Goal: Information Seeking & Learning: Check status

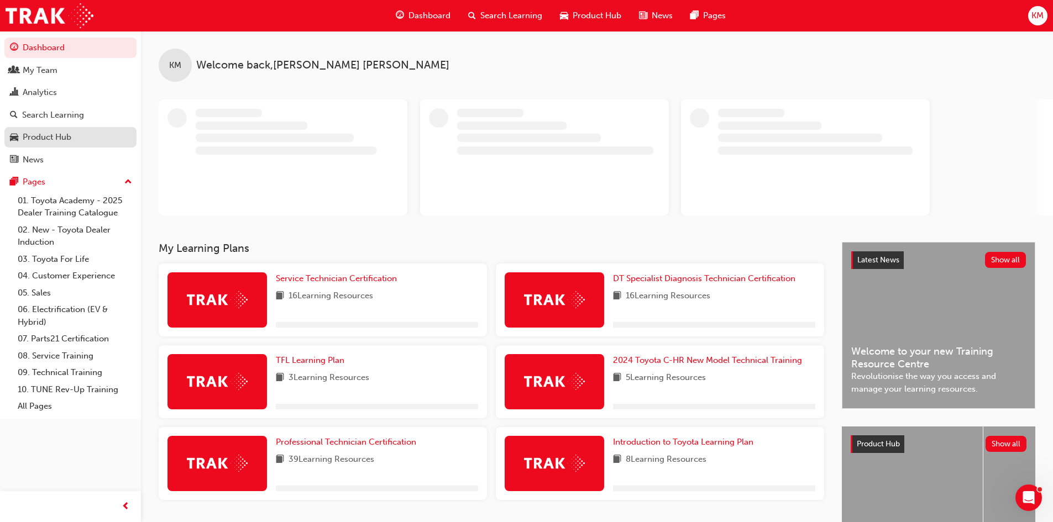
click at [59, 138] on div "Product Hub" at bounding box center [47, 137] width 49 height 13
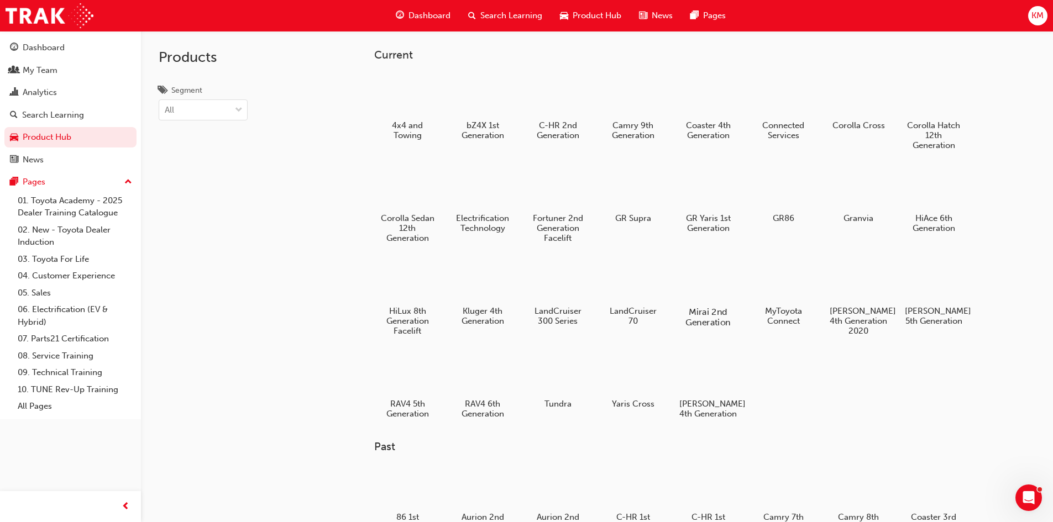
click at [699, 282] on div at bounding box center [707, 280] width 61 height 44
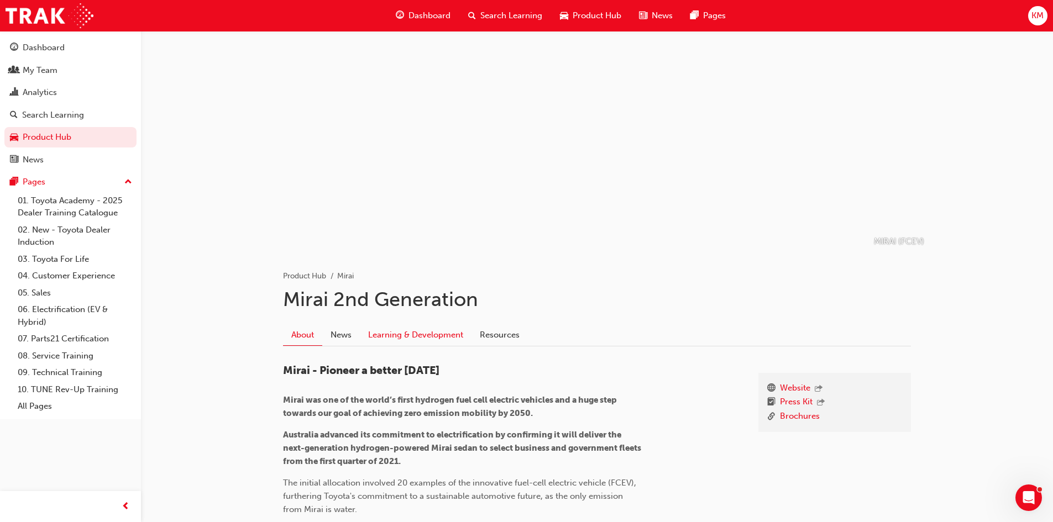
click at [405, 335] on link "Learning & Development" at bounding box center [416, 334] width 112 height 21
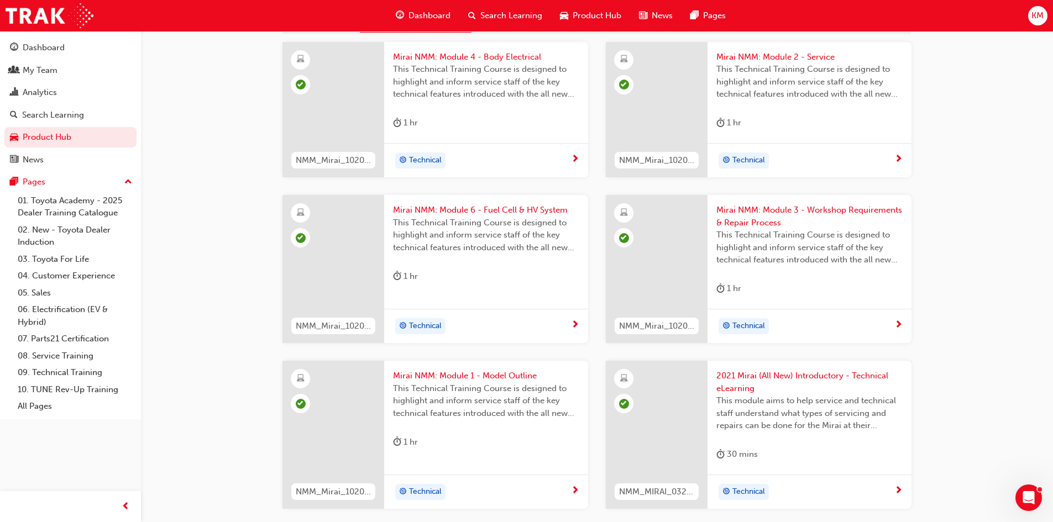
scroll to position [148, 0]
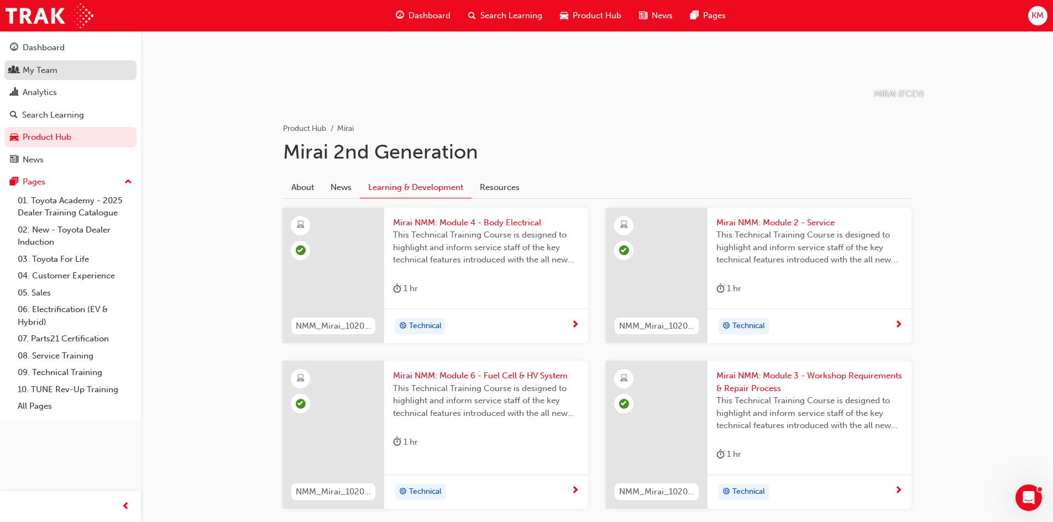
click at [44, 69] on div "My Team" at bounding box center [40, 70] width 35 height 13
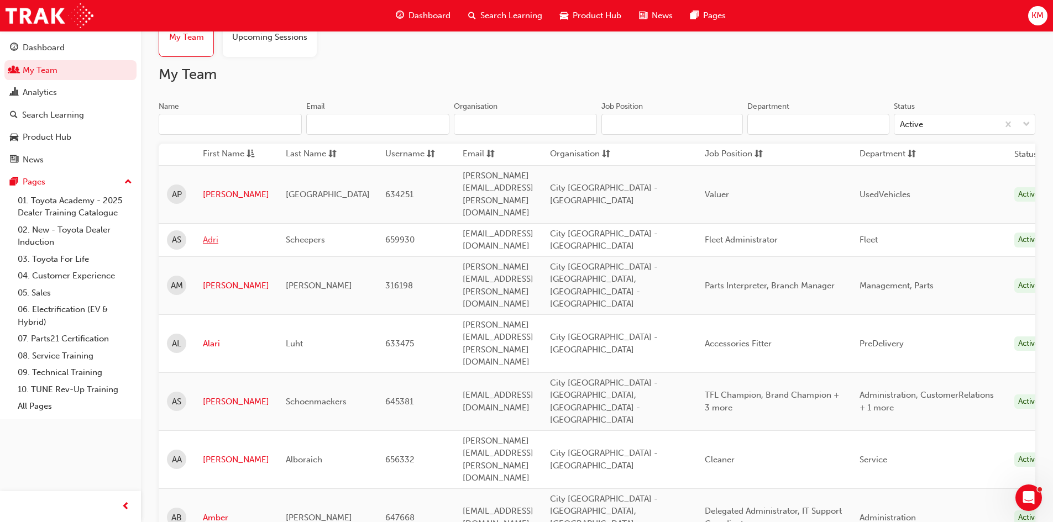
scroll to position [111, 0]
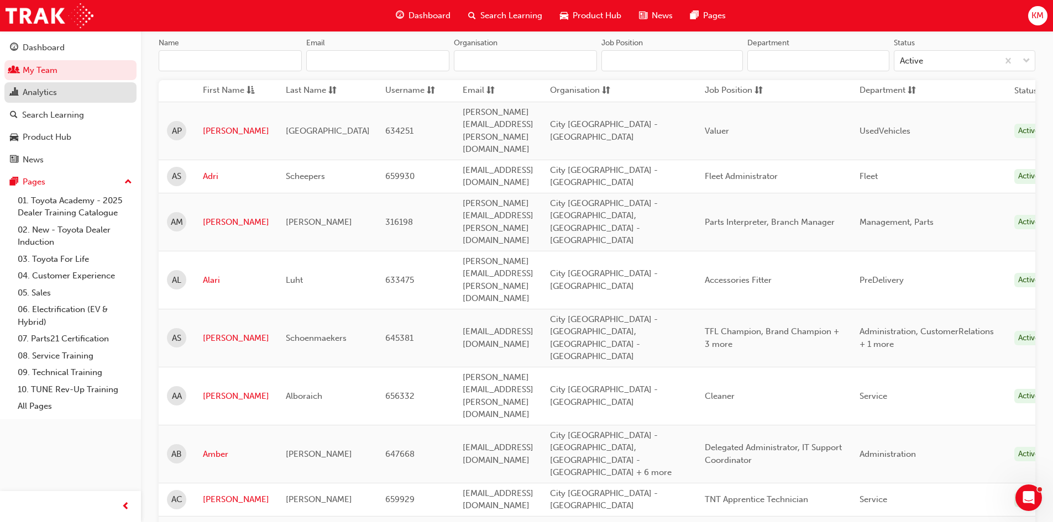
click at [62, 98] on div "Analytics" at bounding box center [70, 93] width 121 height 14
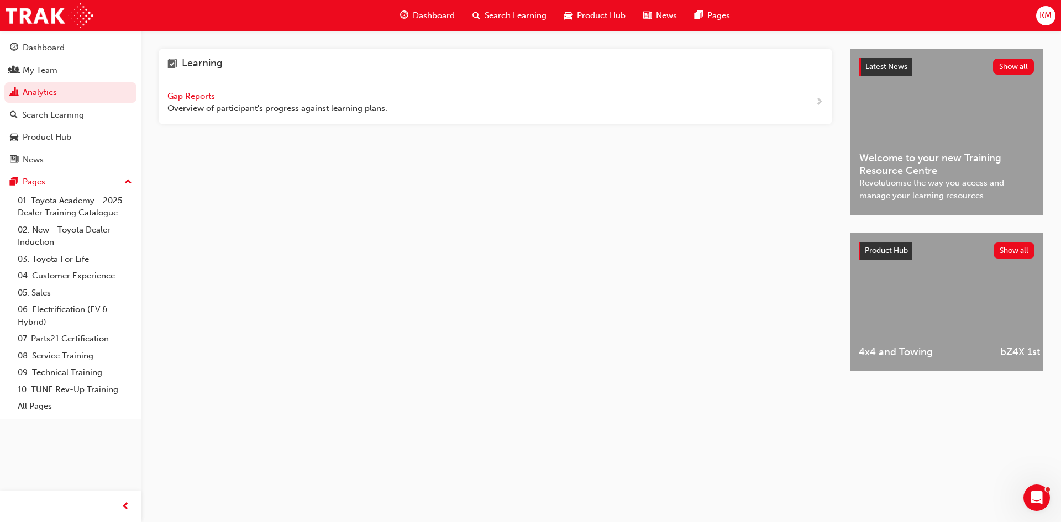
click at [206, 92] on span "Gap Reports" at bounding box center [192, 96] width 50 height 10
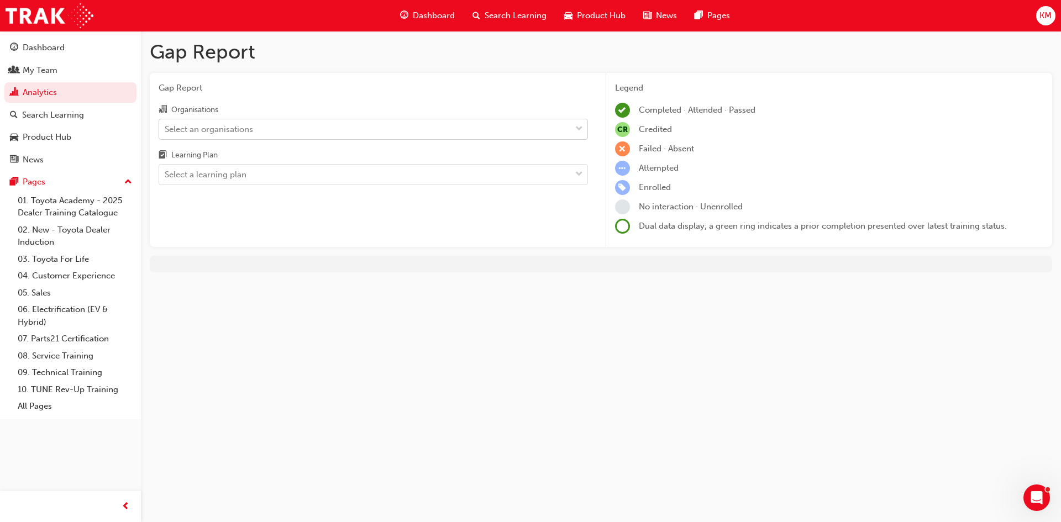
click at [394, 129] on div "Select an organisations" at bounding box center [365, 128] width 412 height 19
click at [166, 129] on input "Organisations Select an organisations" at bounding box center [165, 128] width 1 height 9
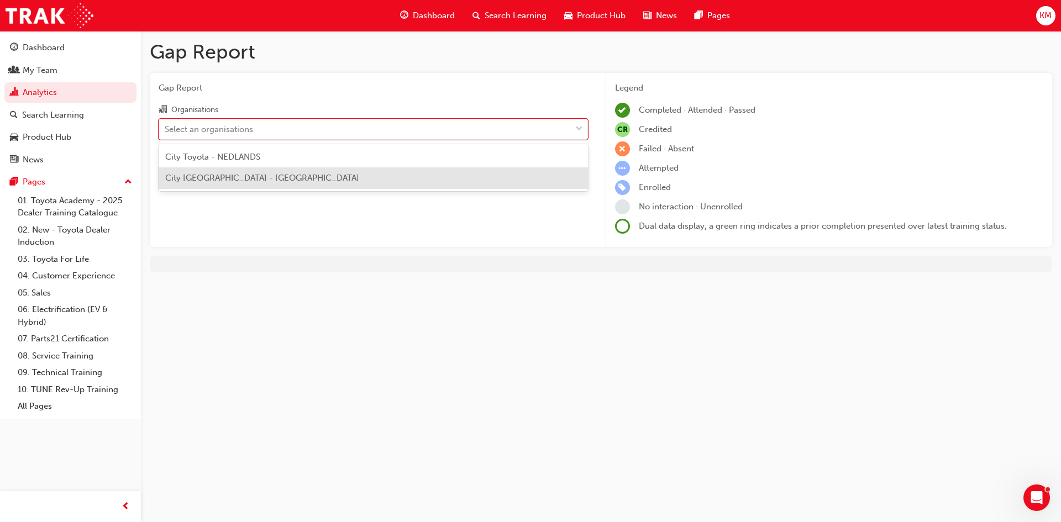
click at [253, 172] on div "City [GEOGRAPHIC_DATA] - [GEOGRAPHIC_DATA]" at bounding box center [373, 178] width 429 height 22
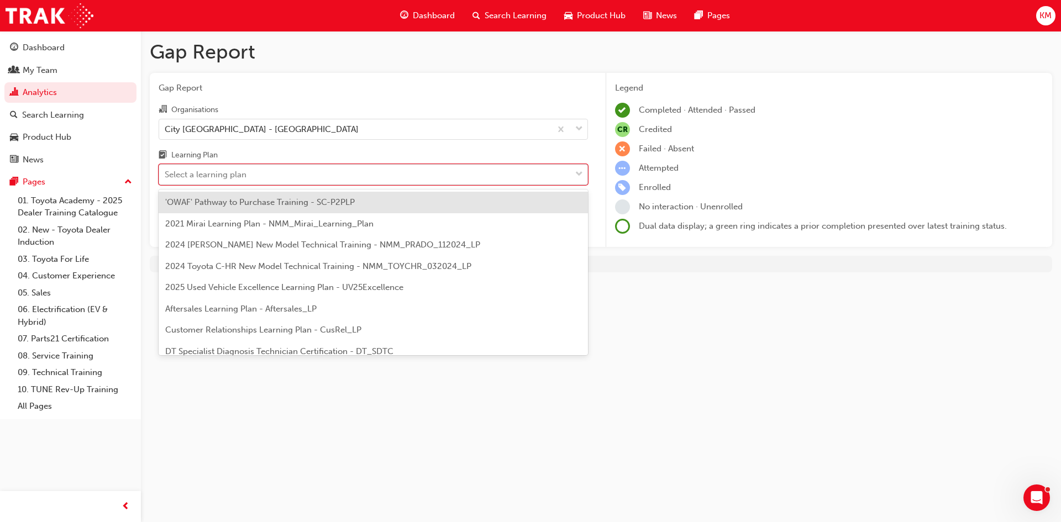
click at [274, 175] on div "Select a learning plan" at bounding box center [365, 174] width 412 height 19
click at [166, 175] on input "Learning Plan option 'OWAF' Pathway to Purchase Training - SC-P2PLP focused, 1 …" at bounding box center [165, 174] width 1 height 9
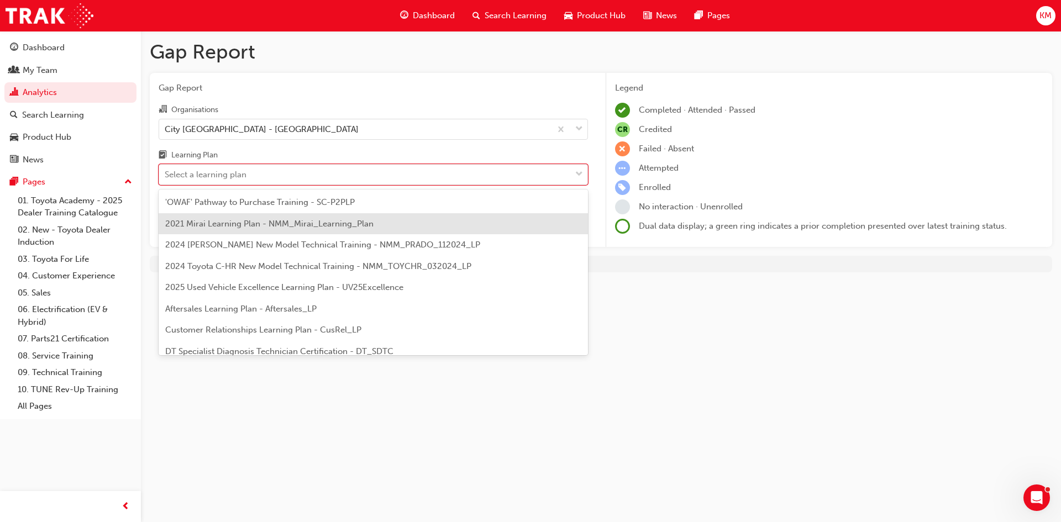
click at [328, 224] on span "2021 Mirai Learning Plan - NMM_Mirai_Learning_Plan" at bounding box center [269, 224] width 208 height 10
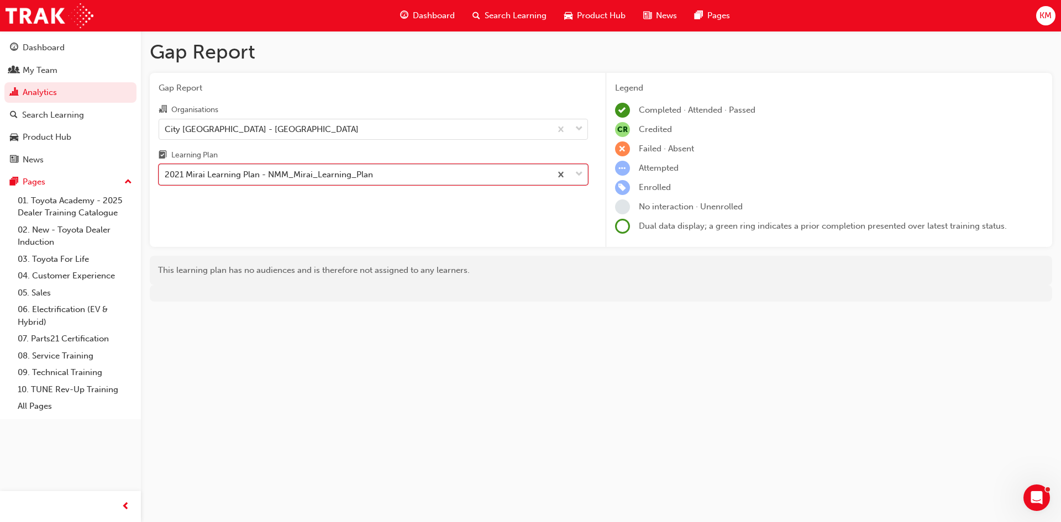
click at [480, 179] on div "2021 Mirai Learning Plan - NMM_Mirai_Learning_Plan" at bounding box center [355, 174] width 392 height 19
click at [166, 179] on input "Learning Plan option 2021 Mirai Learning Plan - NMM_Mirai_Learning_Plan, select…" at bounding box center [165, 174] width 1 height 9
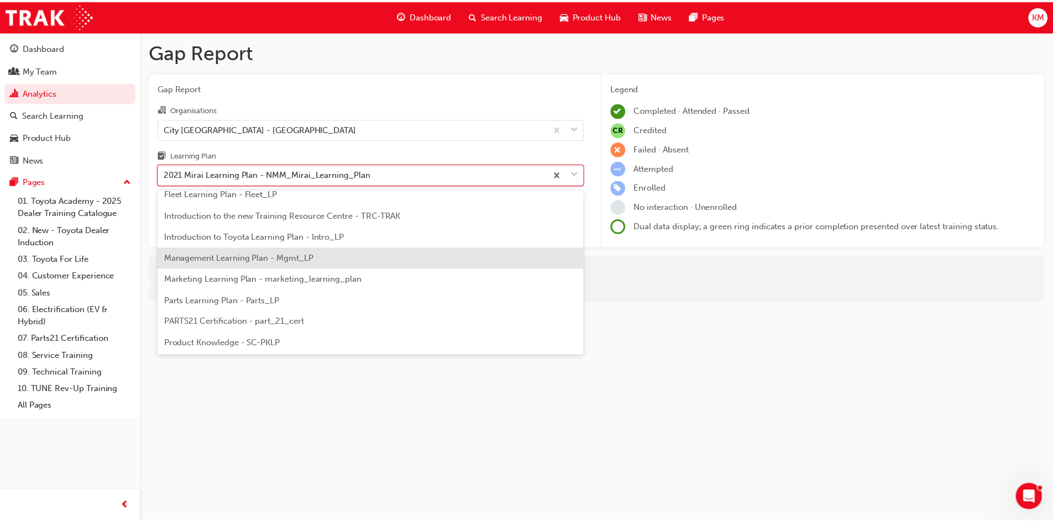
scroll to position [276, 0]
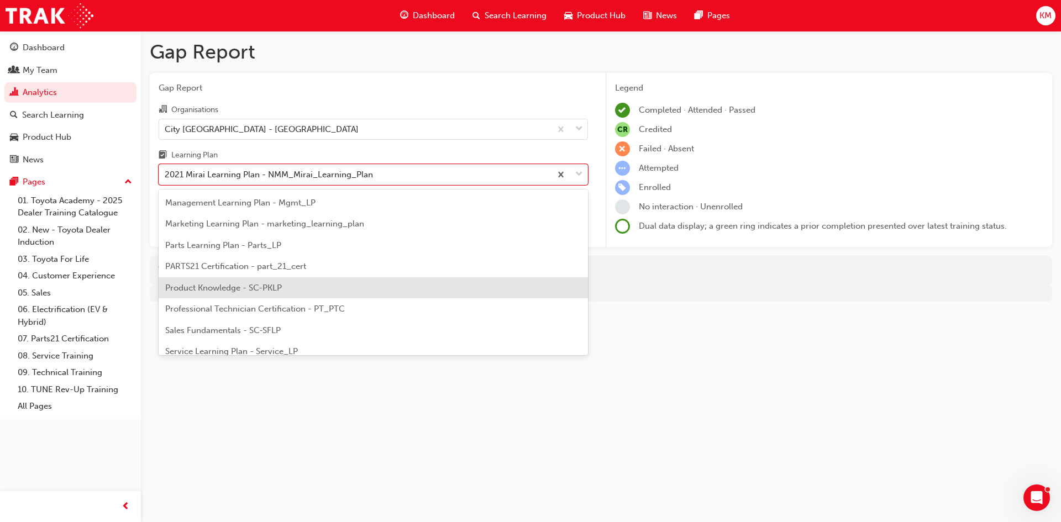
click at [234, 290] on span "Product Knowledge - SC-PKLP" at bounding box center [223, 288] width 117 height 10
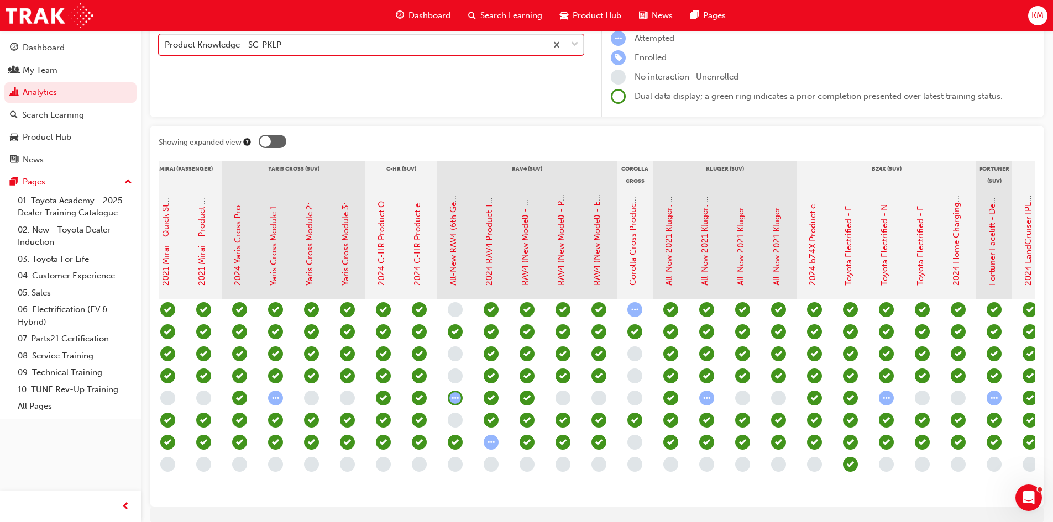
scroll to position [19, 0]
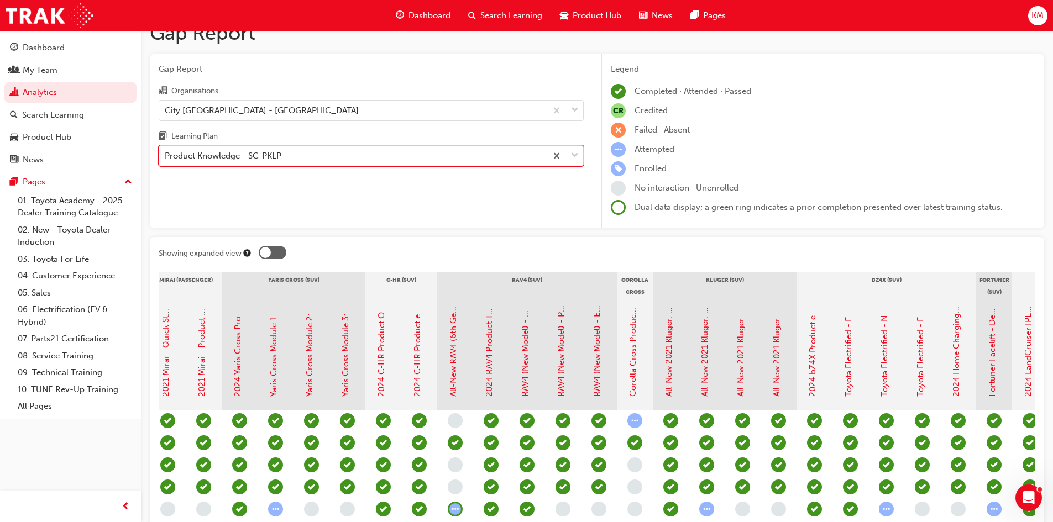
click at [574, 154] on span "down-icon" at bounding box center [575, 156] width 8 height 14
click at [166, 154] on input "Learning Plan option Product Knowledge - SC-PKLP, selected. 0 results available…" at bounding box center [165, 155] width 1 height 9
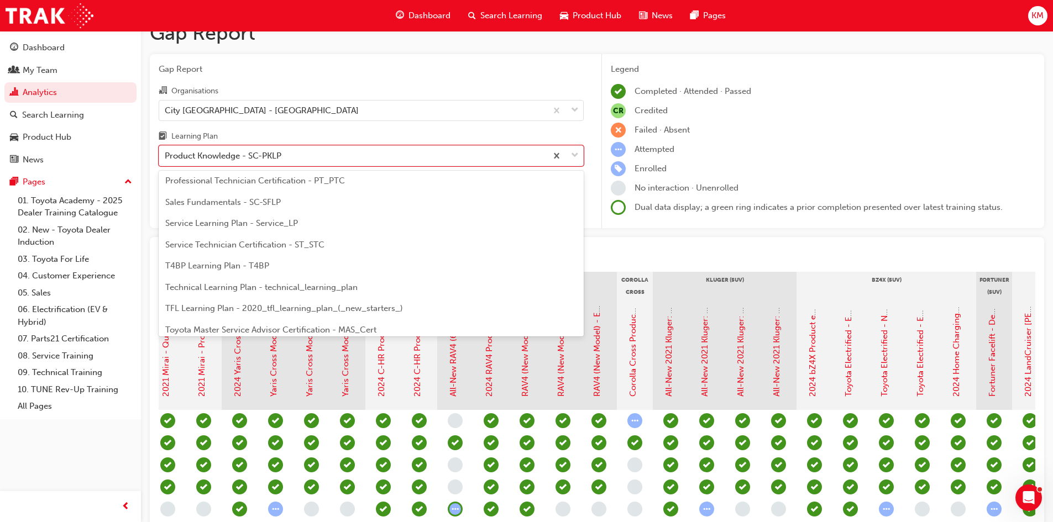
scroll to position [387, 0]
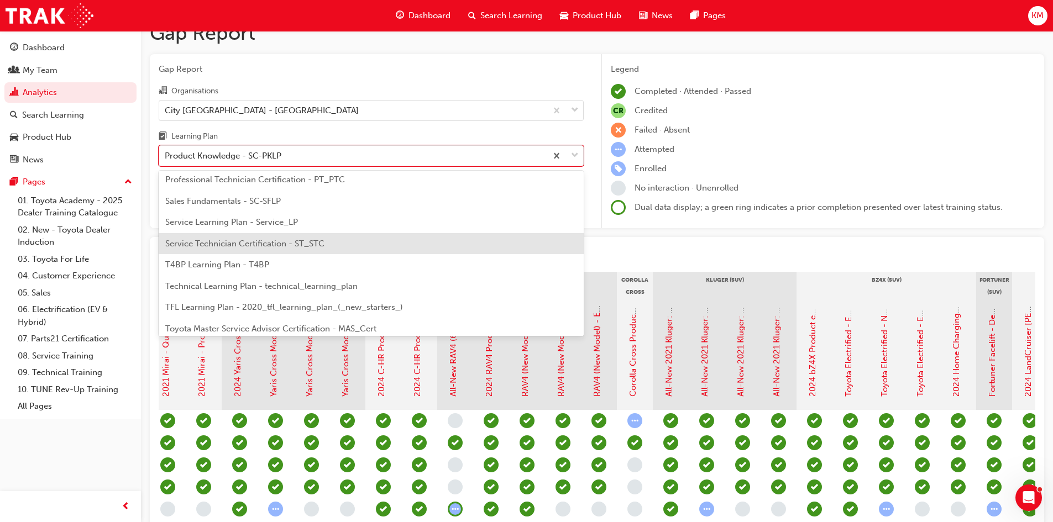
click at [220, 246] on span "Service Technician Certification - ST_STC" at bounding box center [244, 244] width 159 height 10
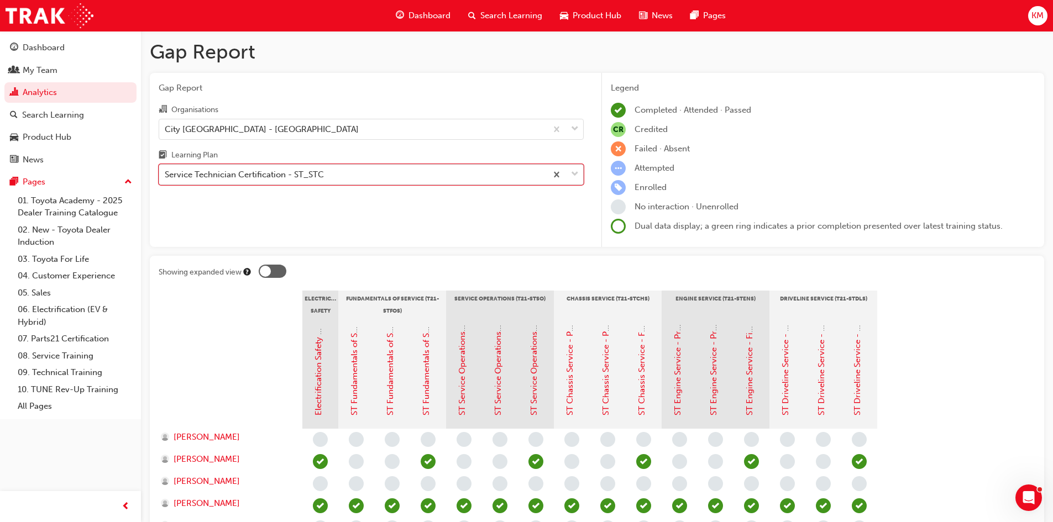
click at [267, 172] on div "Service Technician Certification - ST_STC" at bounding box center [244, 175] width 159 height 13
click at [166, 172] on input "Learning Plan option Service Technician Certification - ST_STC, selected. 0 res…" at bounding box center [165, 174] width 1 height 9
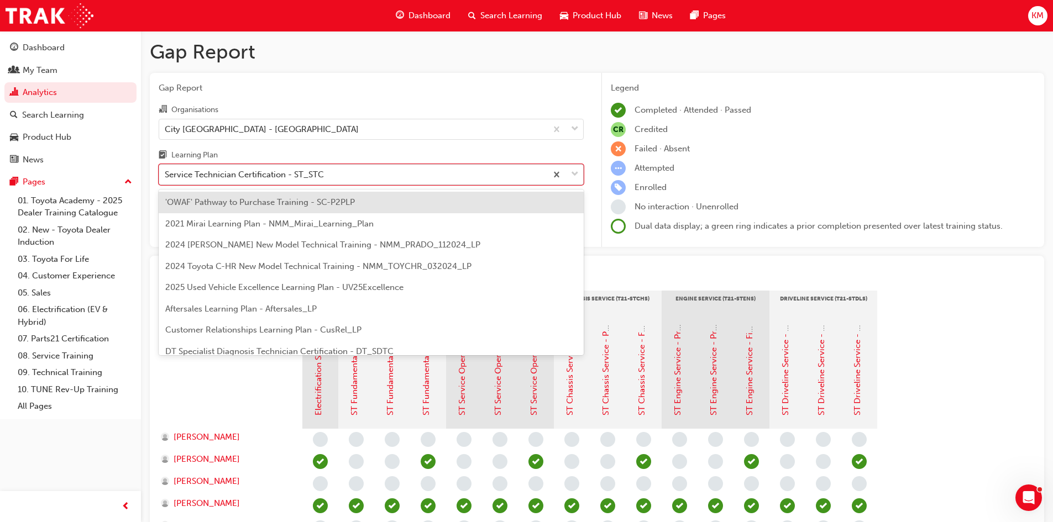
scroll to position [312, 0]
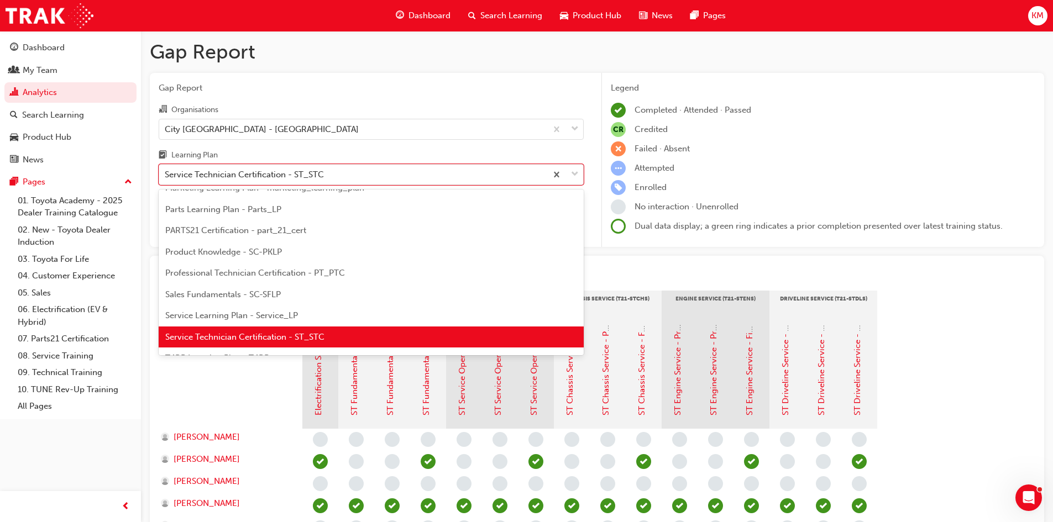
click at [291, 271] on span "Professional Technician Certification - PT_PTC" at bounding box center [255, 273] width 180 height 10
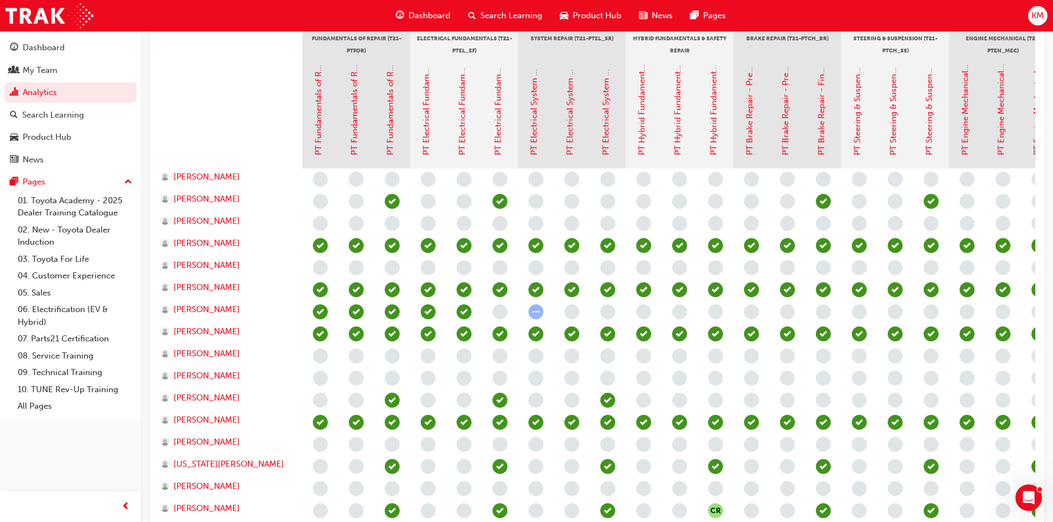
scroll to position [166, 0]
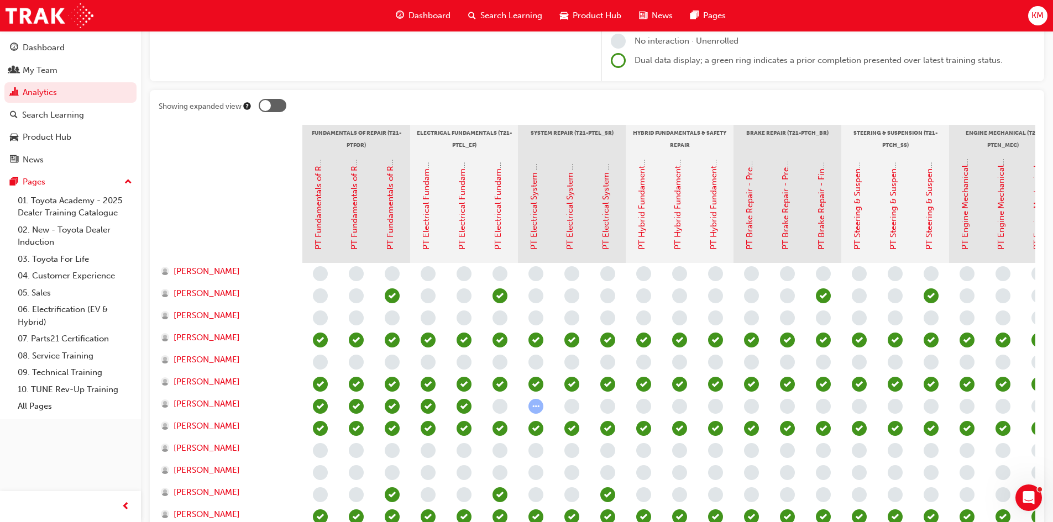
click at [265, 107] on div at bounding box center [265, 105] width 11 height 11
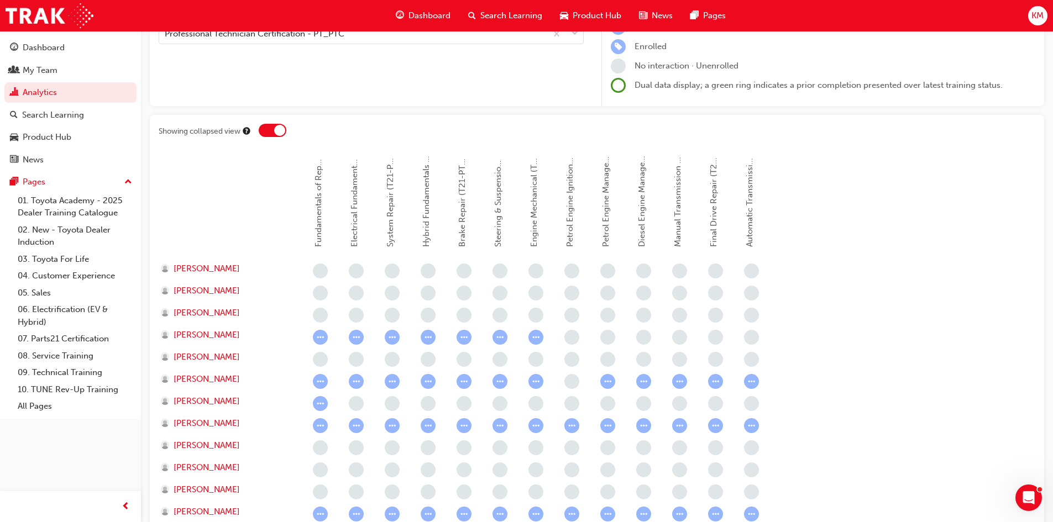
scroll to position [55, 0]
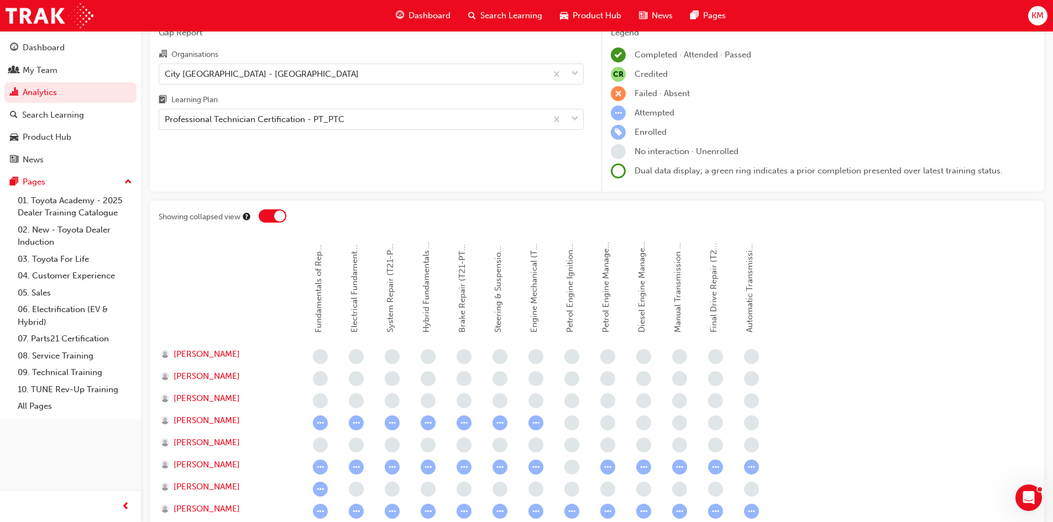
click at [272, 215] on div at bounding box center [273, 215] width 28 height 13
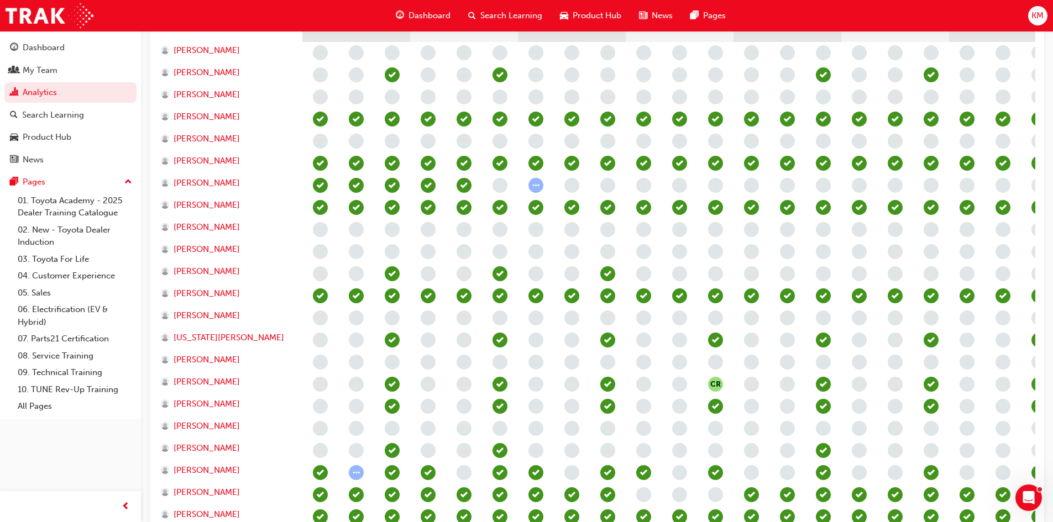
scroll to position [166, 0]
